Goal: Task Accomplishment & Management: Manage account settings

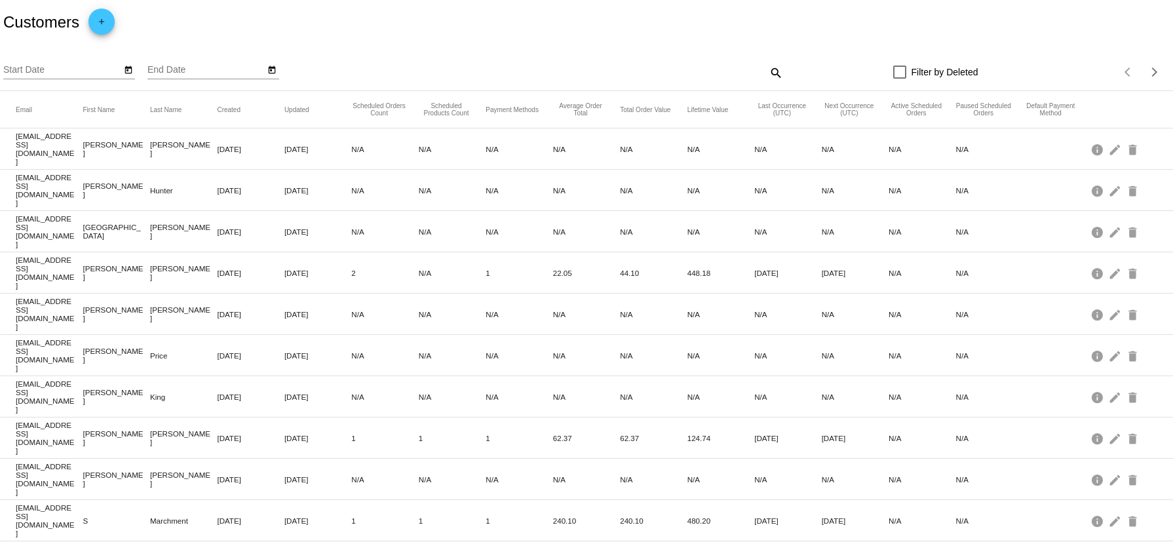
click at [476, 70] on div "Start Date End Date" at bounding box center [246, 72] width 487 height 37
click at [504, 73] on div "search" at bounding box center [637, 72] width 292 height 20
click at [67, 67] on input "Start Date" at bounding box center [62, 70] width 118 height 10
click at [345, 58] on div "Start Date End Date" at bounding box center [246, 72] width 487 height 37
click at [783, 64] on div "Filter by Deleted" at bounding box center [880, 72] width 195 height 16
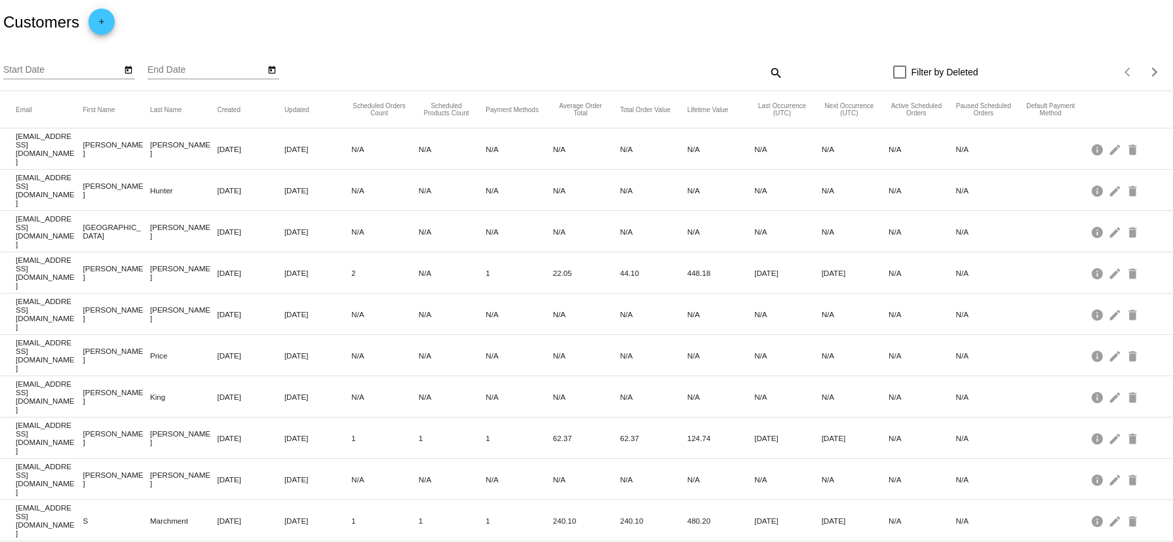
click at [768, 69] on mat-icon "search" at bounding box center [775, 72] width 16 height 20
drag, startPoint x: 613, startPoint y: 82, endPoint x: 607, endPoint y: 73, distance: 10.4
click at [612, 81] on div "Search" at bounding box center [637, 72] width 292 height 37
click at [606, 73] on input "Search" at bounding box center [637, 70] width 292 height 10
paste input "[EMAIL_ADDRESS][DOMAIN_NAME]"
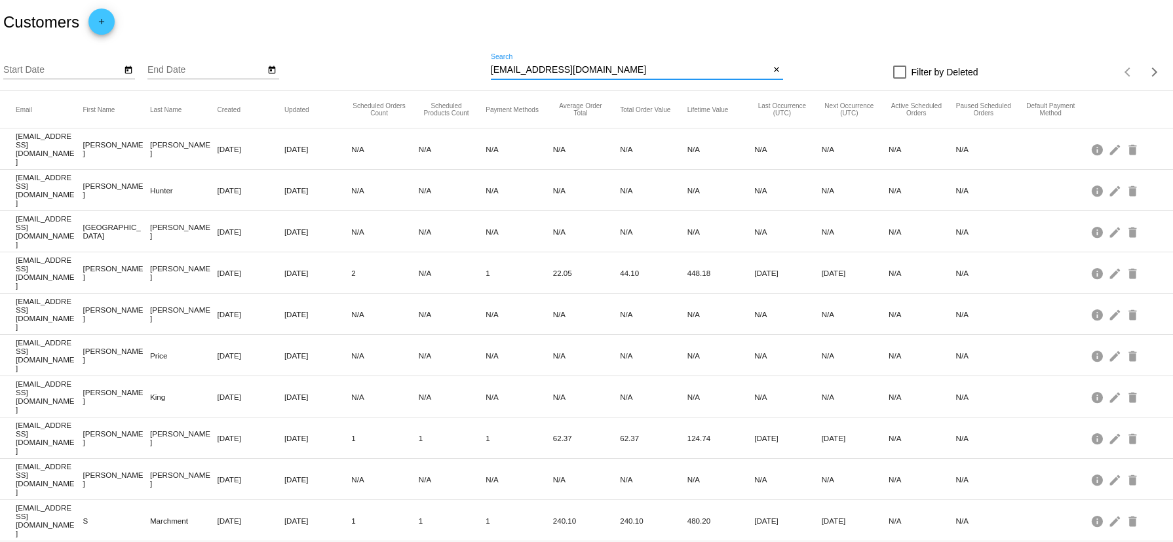
type input "[EMAIL_ADDRESS][DOMAIN_NAME]"
click at [611, 64] on div "[EMAIL_ADDRESS][DOMAIN_NAME] Search" at bounding box center [630, 67] width 278 height 26
drag, startPoint x: 632, startPoint y: 7, endPoint x: 639, endPoint y: 0, distance: 9.7
click at [632, 7] on div "Customers add" at bounding box center [586, 22] width 1173 height 45
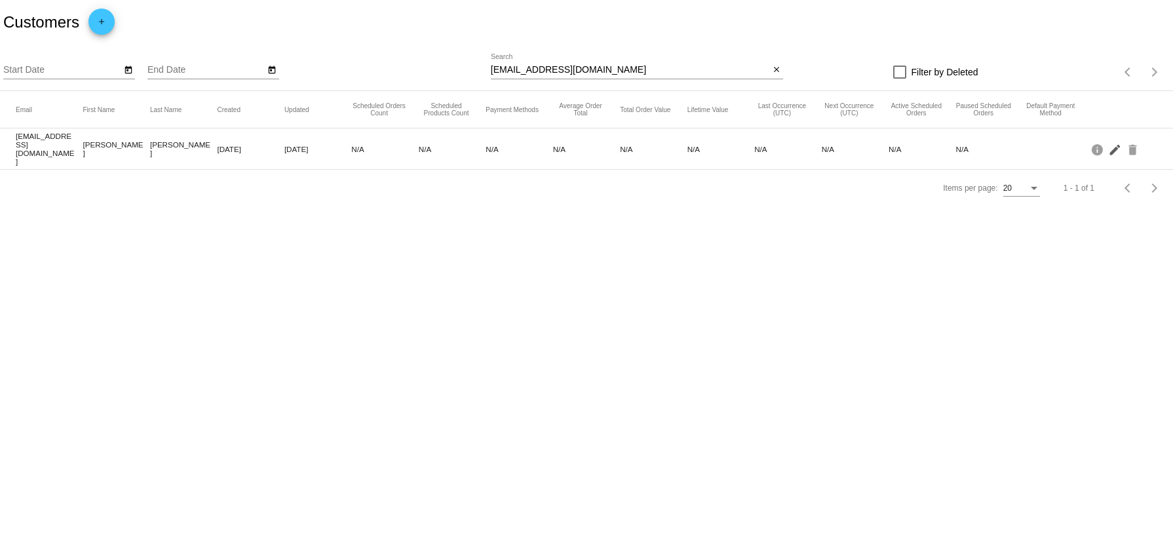
click at [1116, 148] on mat-icon "edit" at bounding box center [1116, 149] width 16 height 20
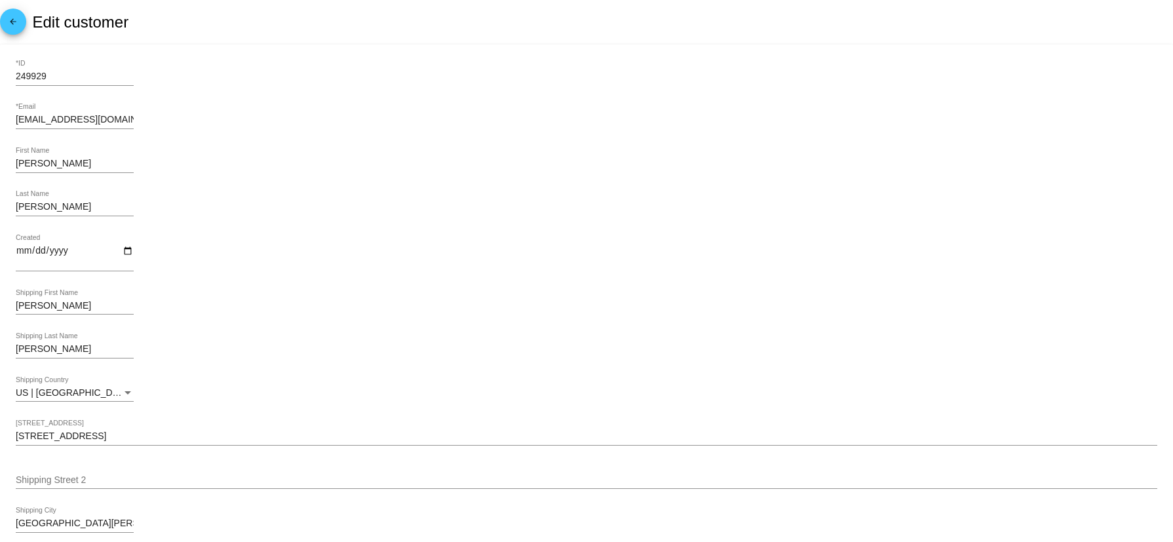
click at [17, 22] on mat-icon "arrow_back" at bounding box center [13, 25] width 16 height 16
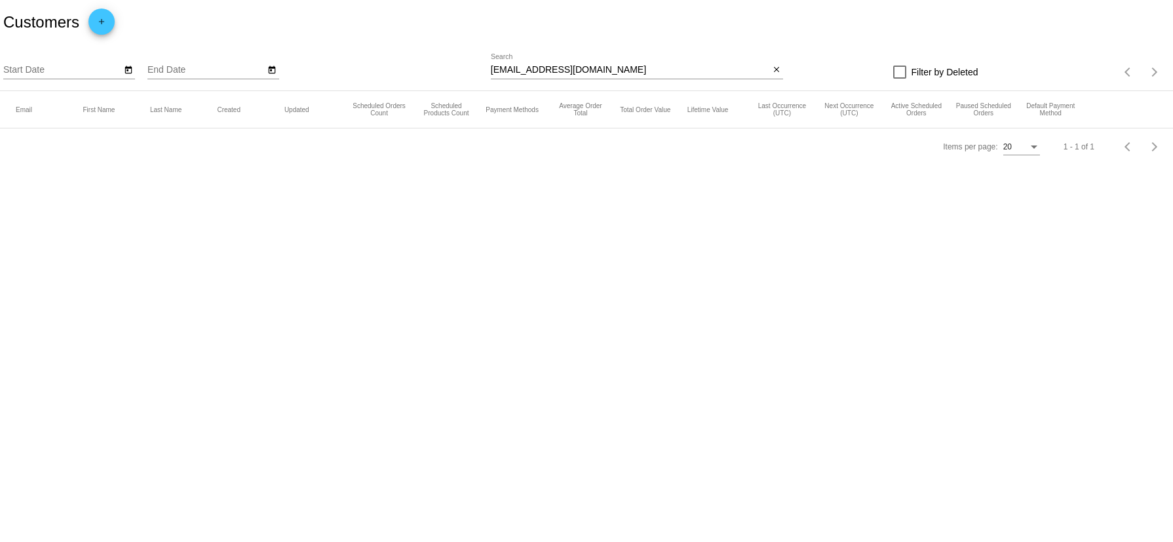
click at [519, 54] on div "[EMAIL_ADDRESS][DOMAIN_NAME] Search" at bounding box center [630, 67] width 278 height 26
click at [526, 56] on div "[EMAIL_ADDRESS][DOMAIN_NAME] Search" at bounding box center [630, 67] width 278 height 26
click at [533, 60] on div "[EMAIL_ADDRESS][DOMAIN_NAME] Search" at bounding box center [630, 67] width 278 height 26
click at [536, 74] on input "[EMAIL_ADDRESS][DOMAIN_NAME]" at bounding box center [630, 70] width 278 height 10
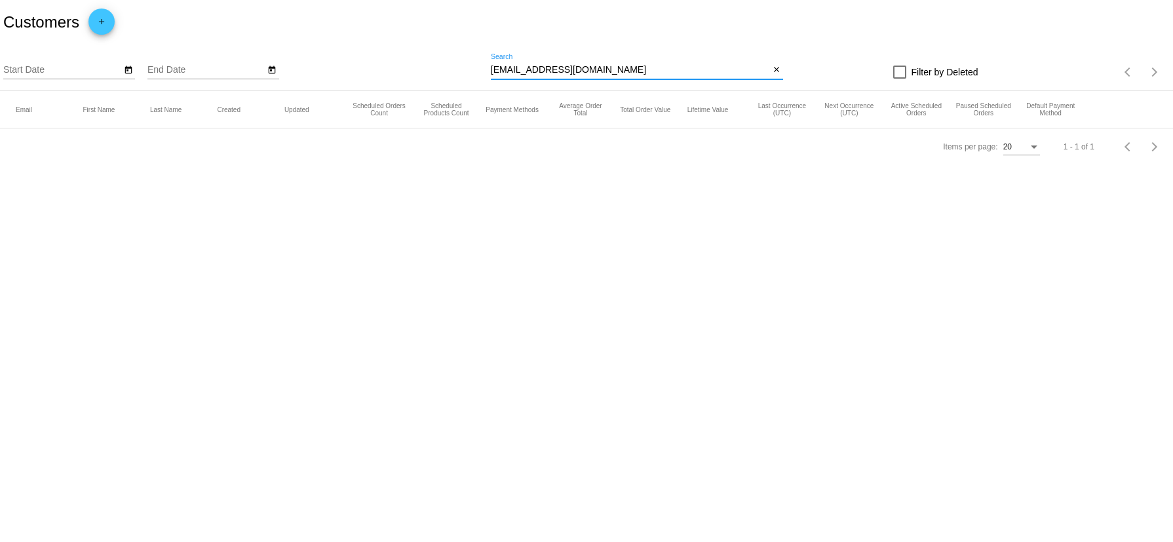
click at [537, 71] on input "[EMAIL_ADDRESS][DOMAIN_NAME]" at bounding box center [630, 70] width 278 height 10
click at [626, 66] on input "[EMAIL_ADDRESS][DOMAIN_NAME]" at bounding box center [630, 70] width 278 height 10
click at [485, 227] on body "Customers add Start Date End Date [EMAIL_ADDRESS][DOMAIN_NAME] Search close Fil…" at bounding box center [586, 271] width 1173 height 542
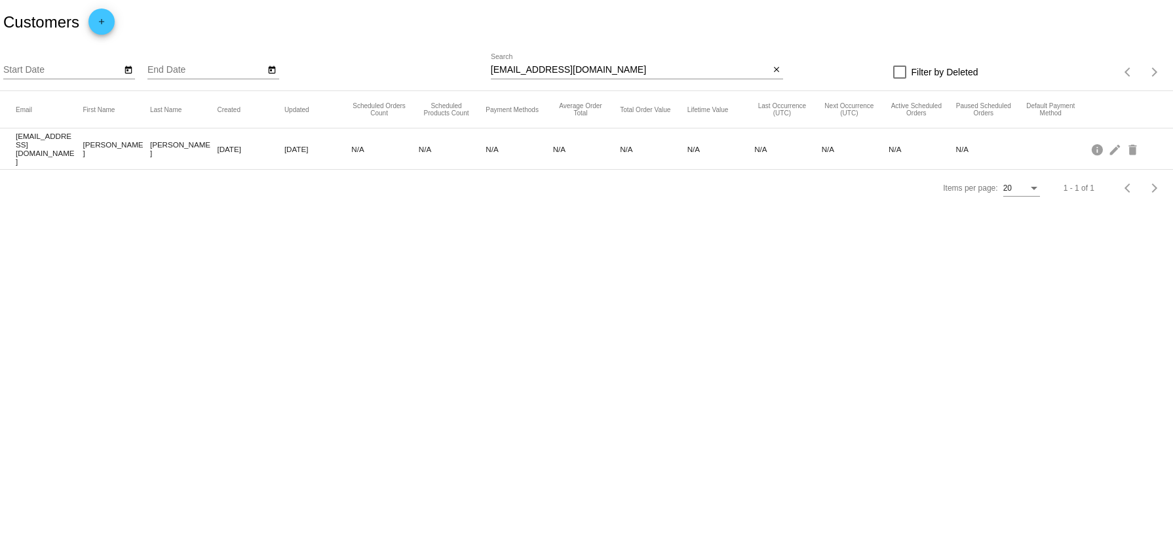
click at [602, 269] on body "Customers add Start Date End Date [EMAIL_ADDRESS][DOMAIN_NAME] Search close Fil…" at bounding box center [586, 271] width 1173 height 542
drag, startPoint x: 661, startPoint y: 69, endPoint x: 444, endPoint y: 38, distance: 219.8
click at [445, 38] on app-dashboard-customers "Customers add Start Date End Date [EMAIL_ADDRESS][DOMAIN_NAME] Search close Fil…" at bounding box center [586, 103] width 1173 height 206
click at [772, 66] on mat-icon "close" at bounding box center [776, 70] width 9 height 10
click at [699, 265] on body "Customers add Start Date End Date search Filter by Deleted Items per page: 20 1…" at bounding box center [586, 271] width 1173 height 542
